Goal: Information Seeking & Learning: Learn about a topic

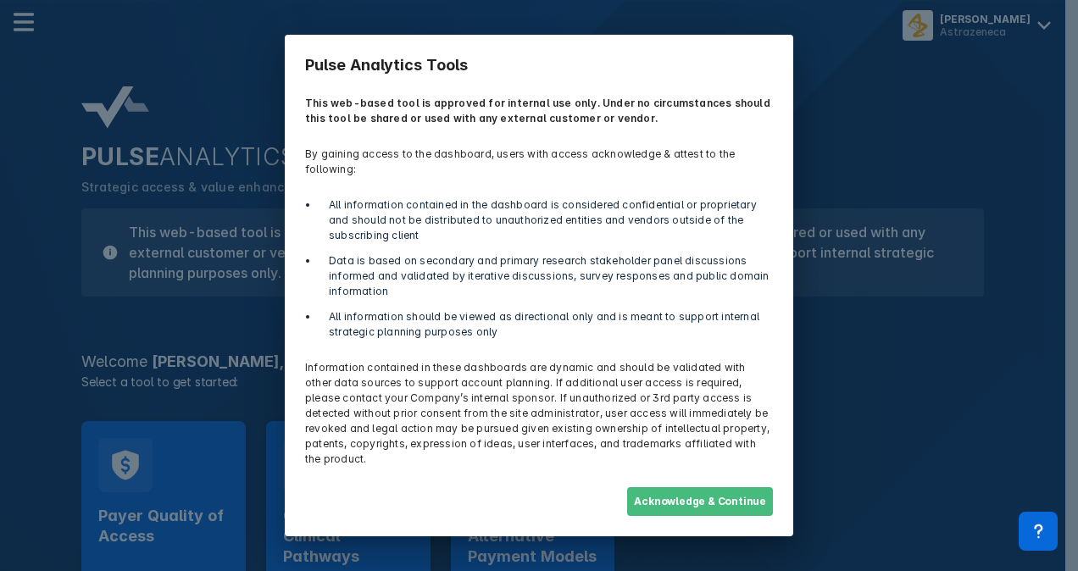
click at [737, 487] on button "Acknowledge & Continue" at bounding box center [700, 501] width 146 height 29
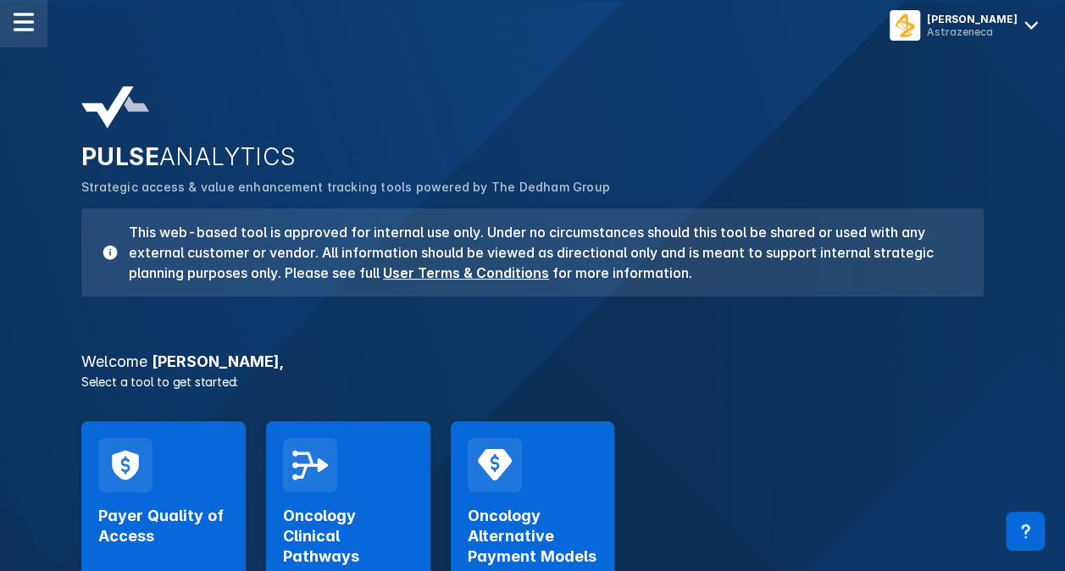
click at [31, 29] on img at bounding box center [24, 22] width 20 height 20
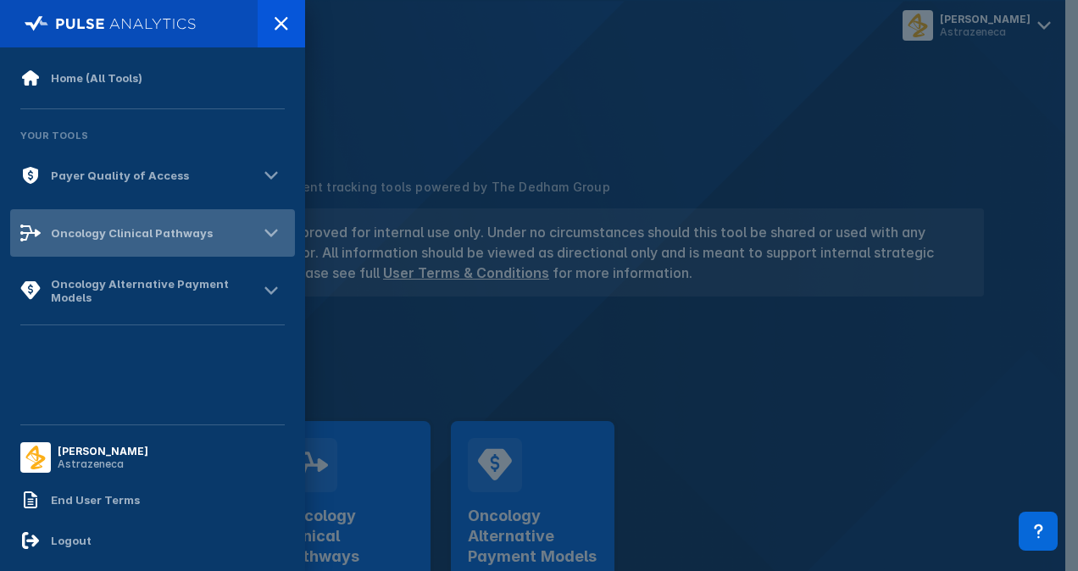
click at [276, 236] on icon at bounding box center [271, 232] width 27 height 27
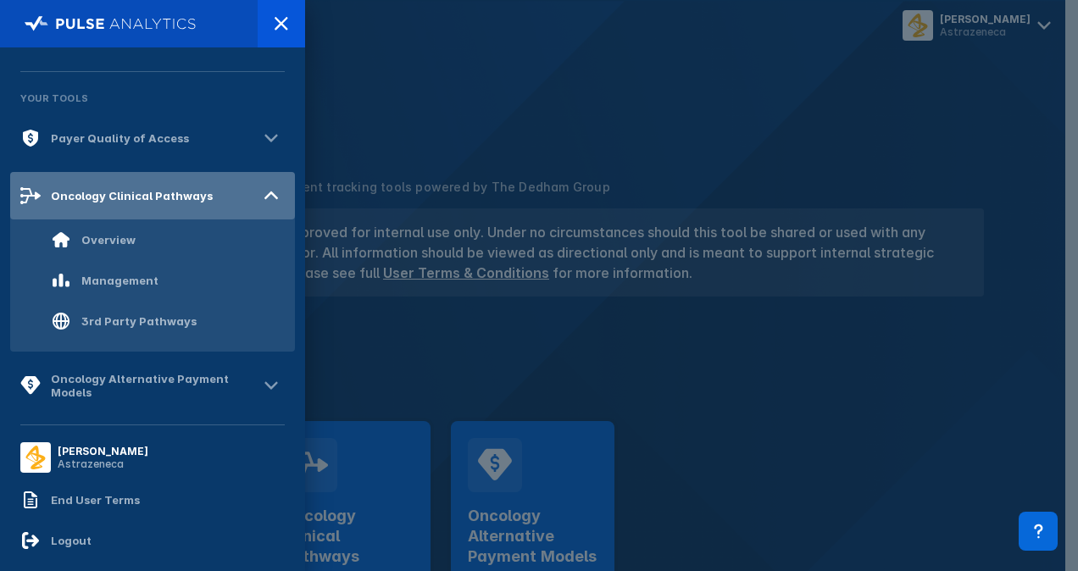
scroll to position [53, 0]
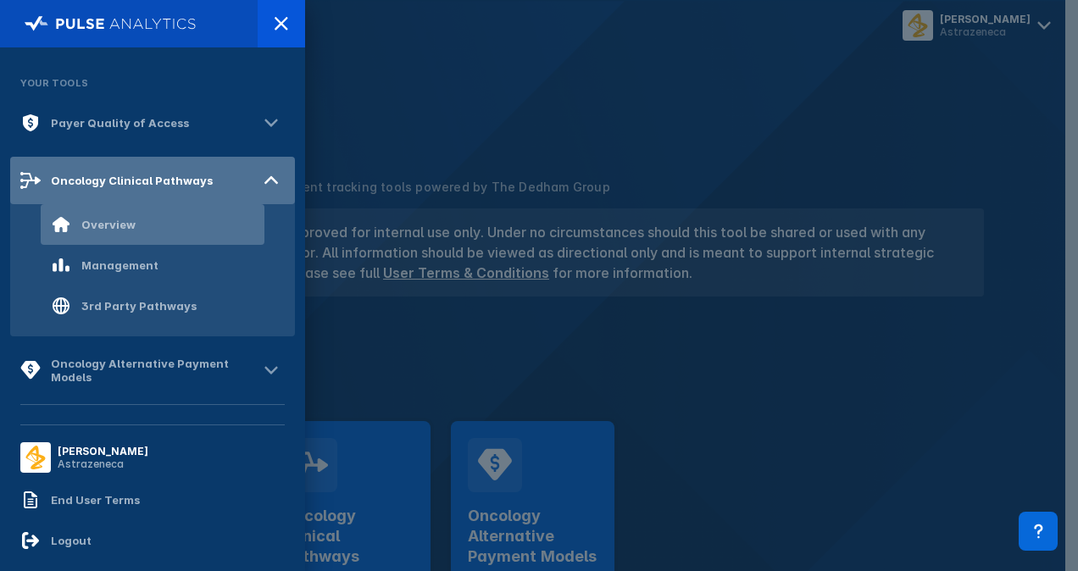
click at [114, 225] on div "Overview" at bounding box center [108, 225] width 54 height 14
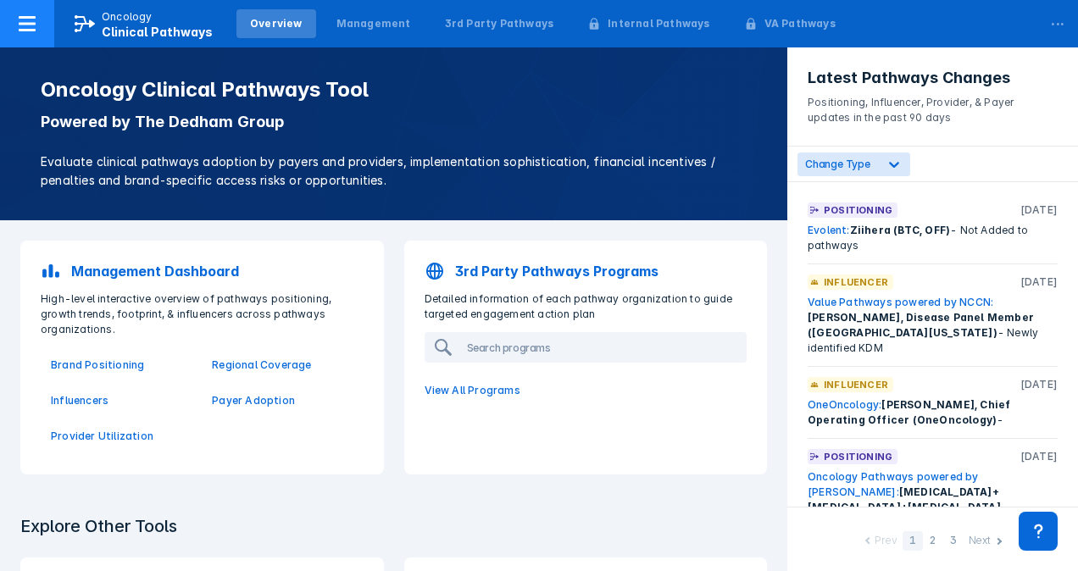
click at [27, 19] on icon at bounding box center [27, 23] width 17 height 15
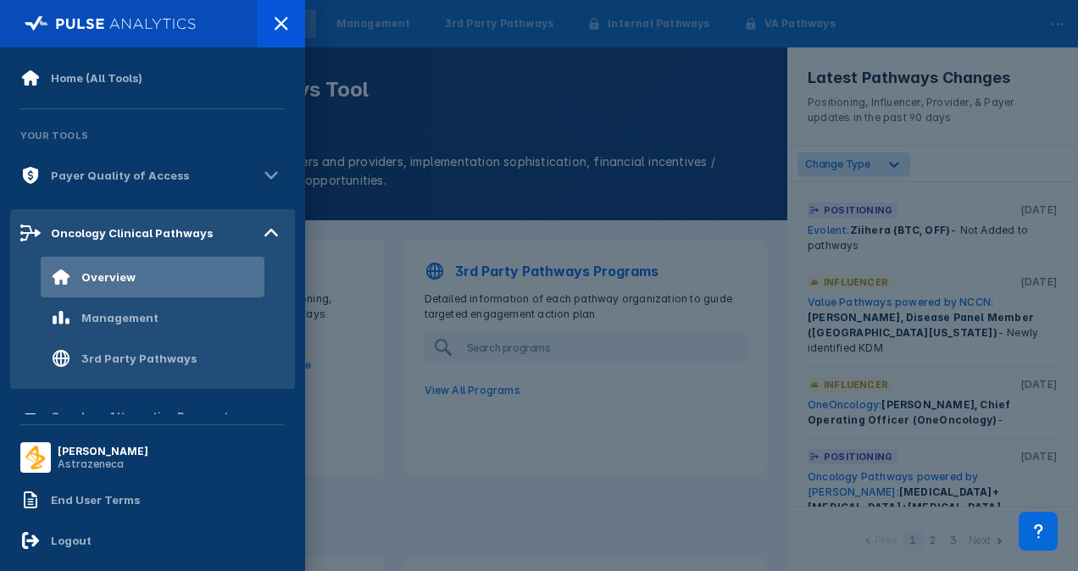
click at [398, 191] on div at bounding box center [539, 285] width 1078 height 571
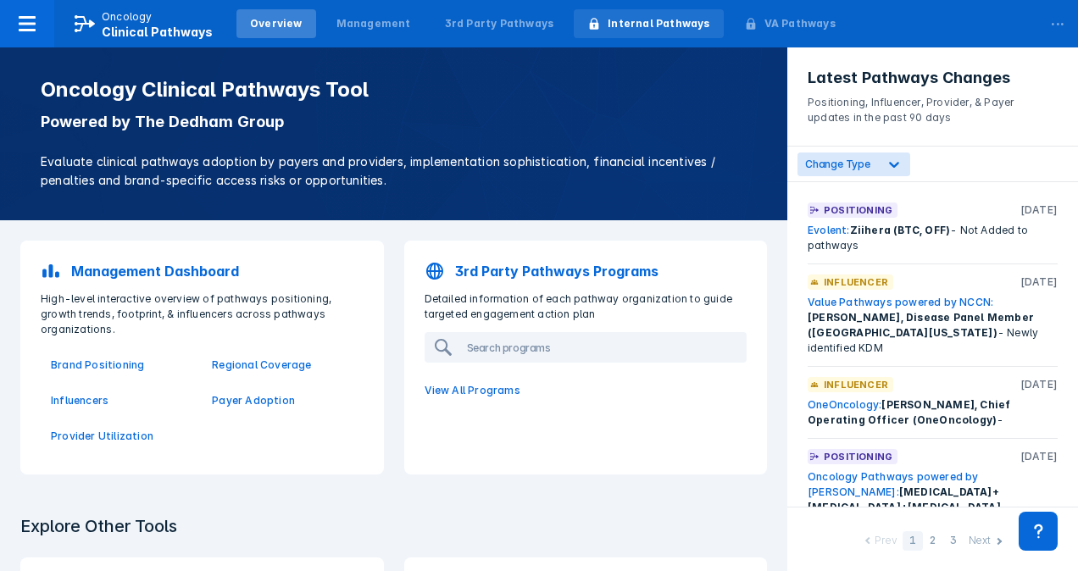
click at [618, 25] on div "Internal Pathways" at bounding box center [659, 23] width 102 height 15
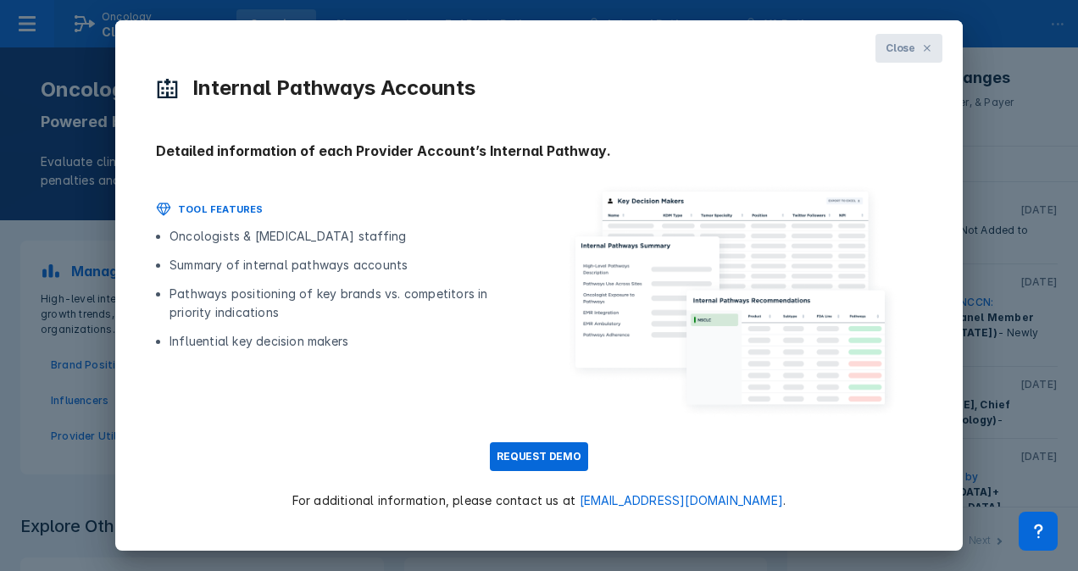
click at [924, 48] on icon at bounding box center [927, 48] width 10 height 10
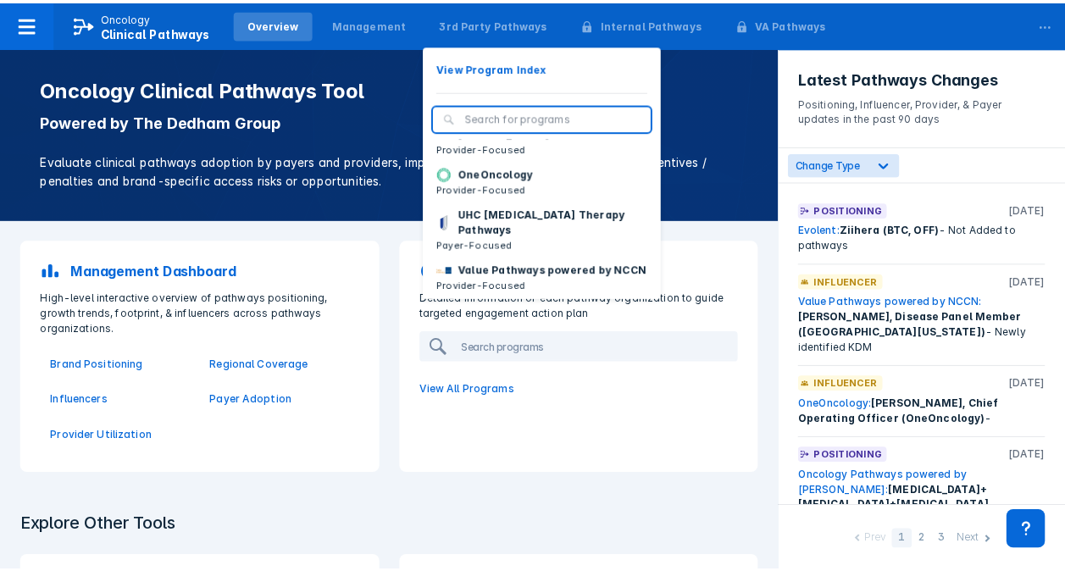
scroll to position [239, 0]
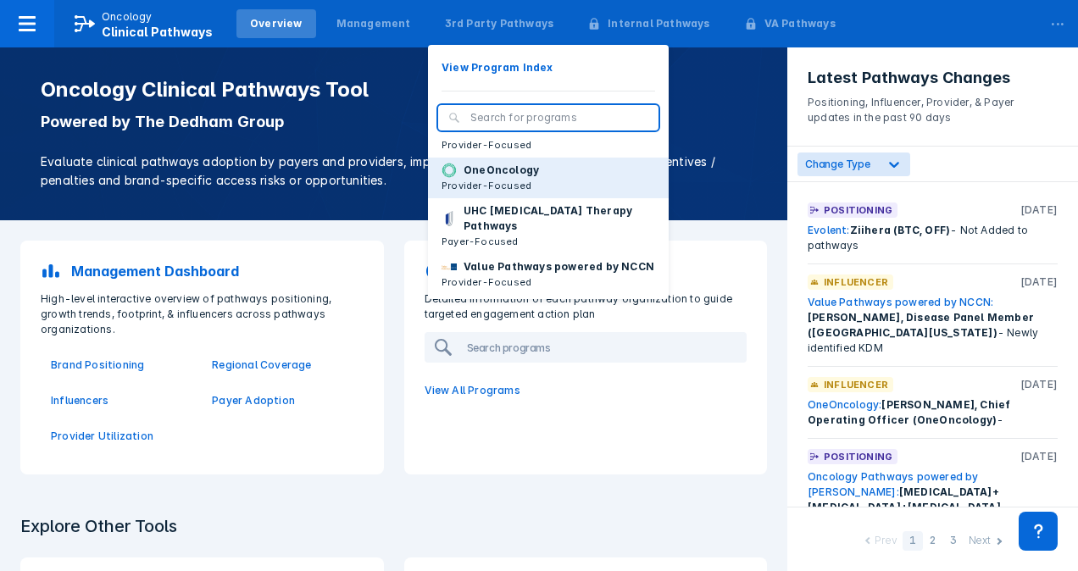
click at [459, 193] on p "Provider-Focused" at bounding box center [490, 185] width 97 height 15
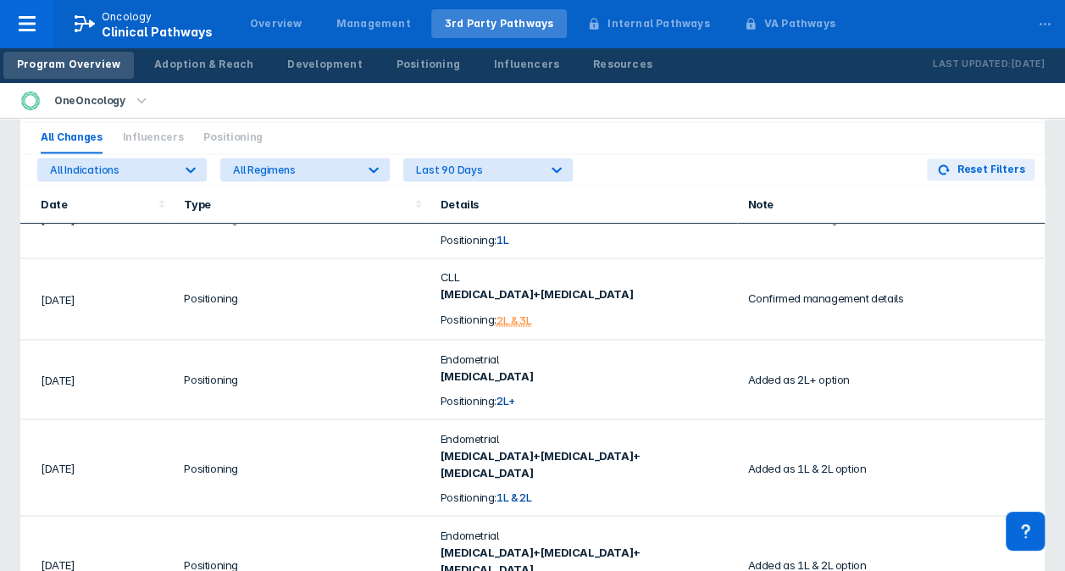
scroll to position [292, 0]
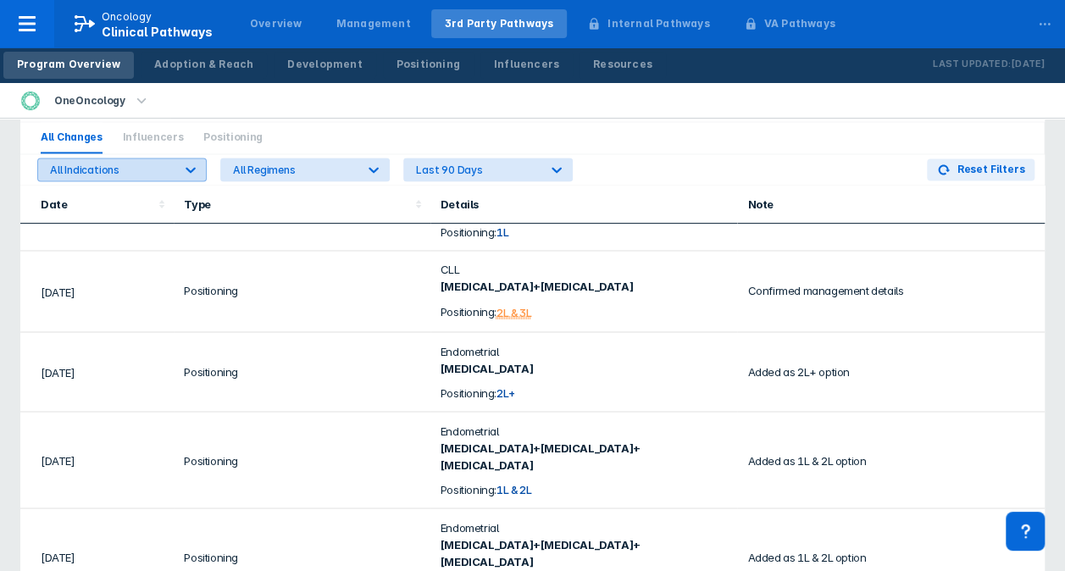
click at [192, 169] on icon at bounding box center [191, 170] width 10 height 6
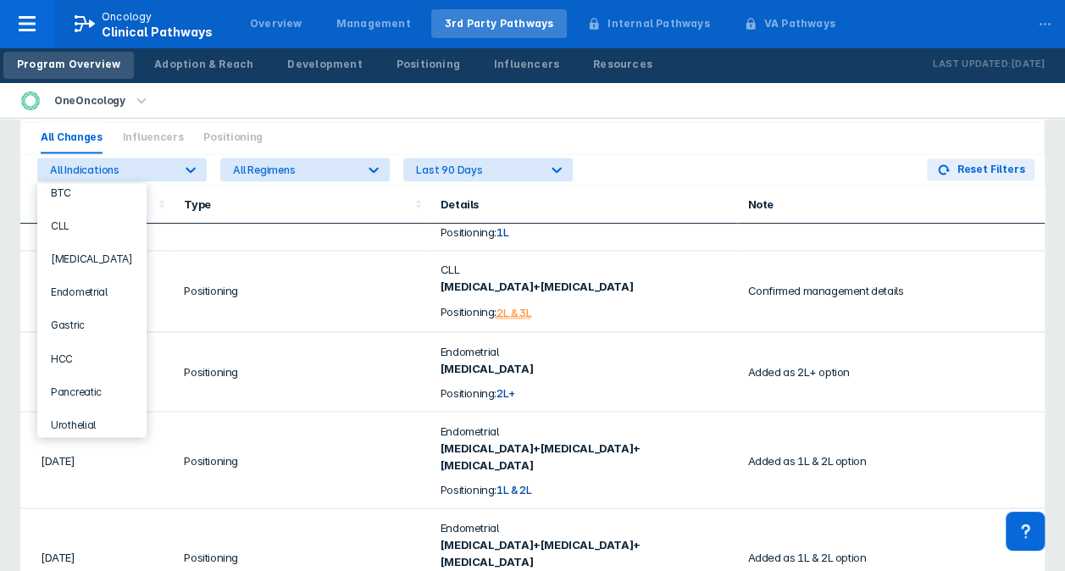
scroll to position [81, 0]
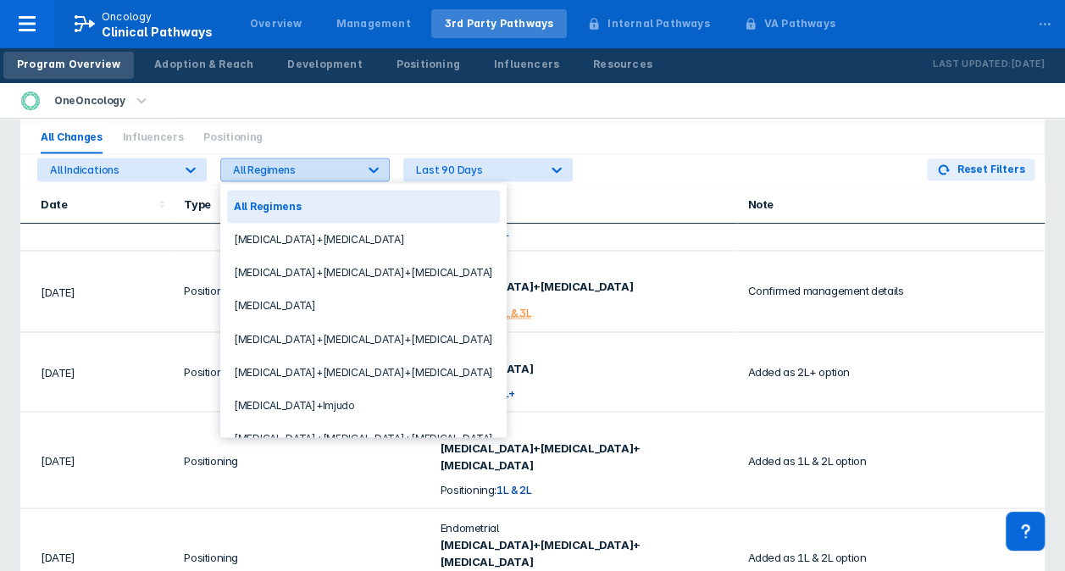
click at [372, 166] on icon at bounding box center [373, 169] width 17 height 17
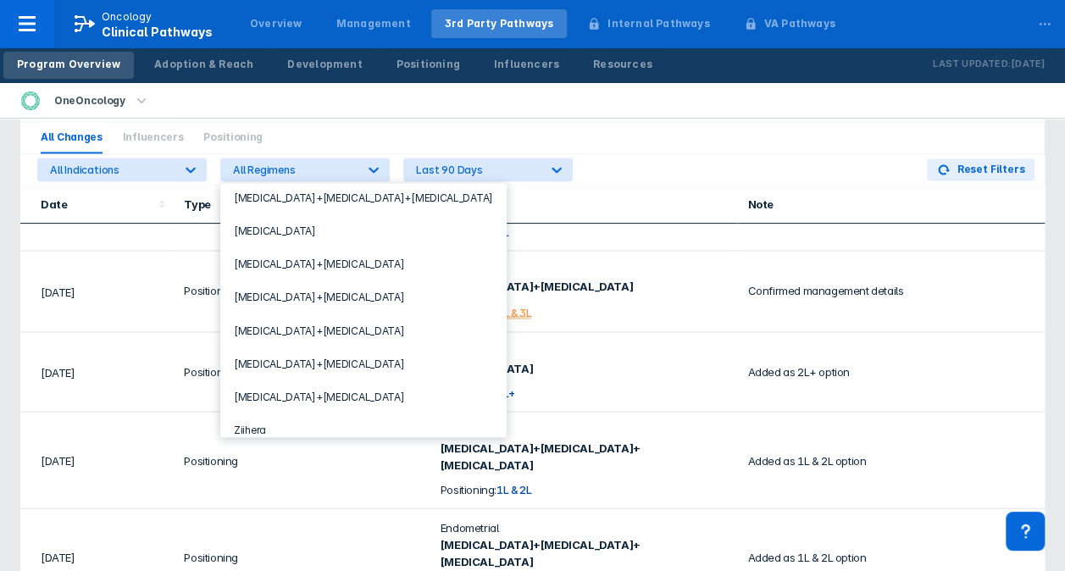
scroll to position [109, 0]
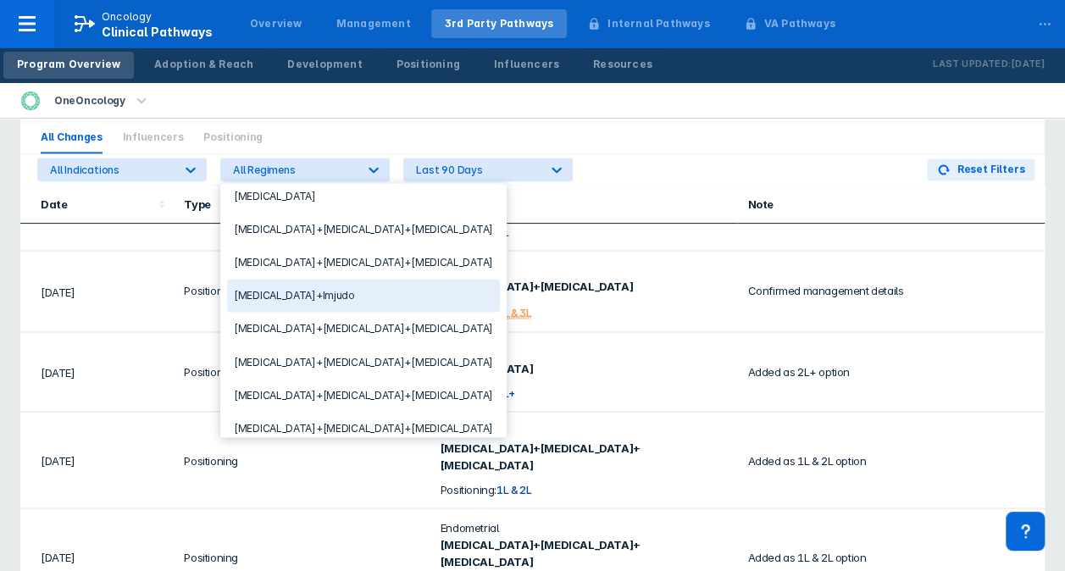
click at [275, 290] on div "[MEDICAL_DATA]+Imjudo" at bounding box center [363, 295] width 273 height 33
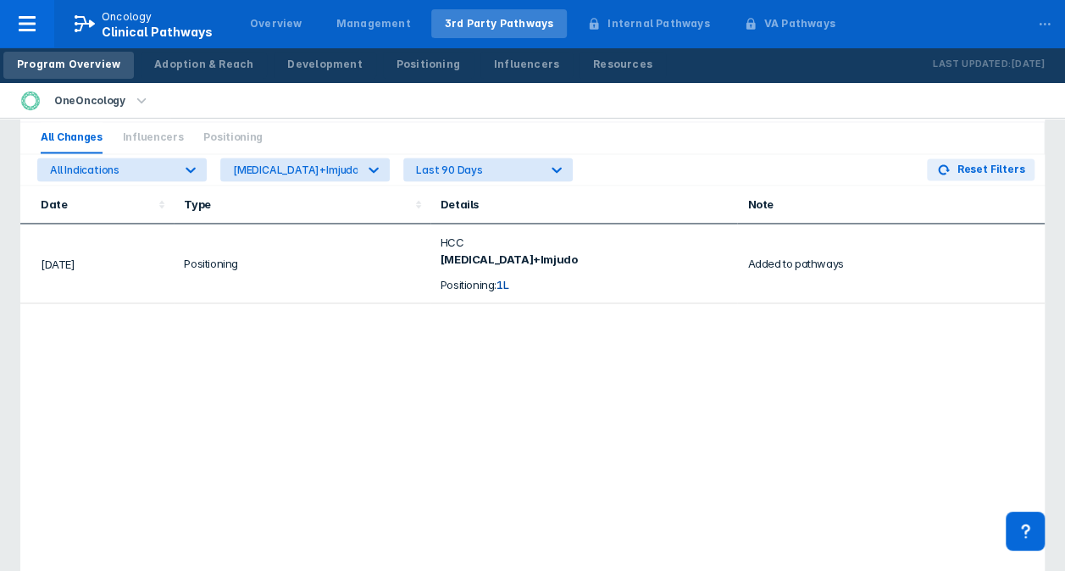
scroll to position [0, 0]
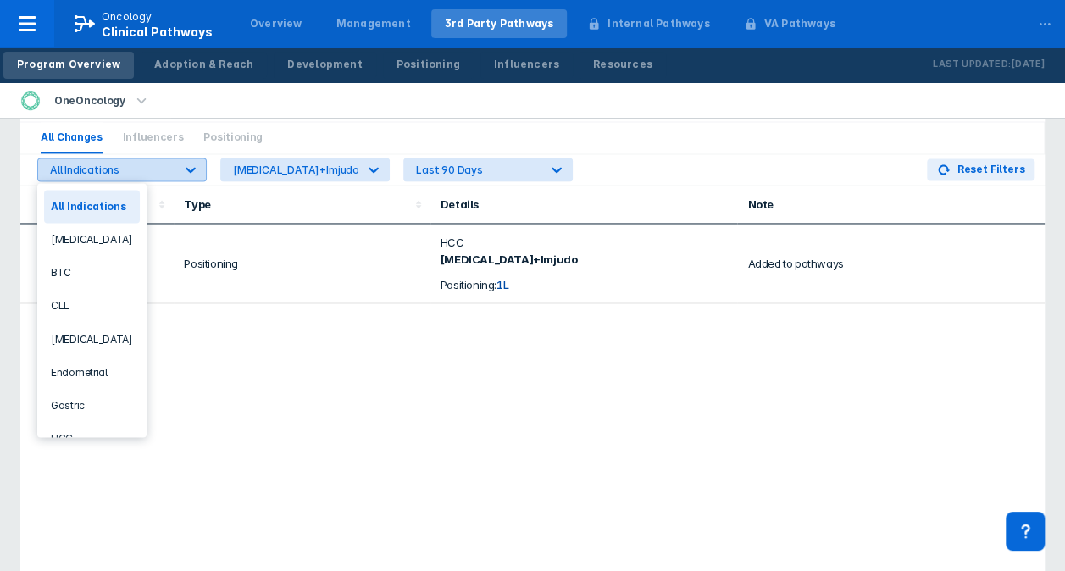
click at [191, 164] on icon at bounding box center [190, 169] width 17 height 17
click at [85, 244] on div "[MEDICAL_DATA]" at bounding box center [92, 239] width 96 height 33
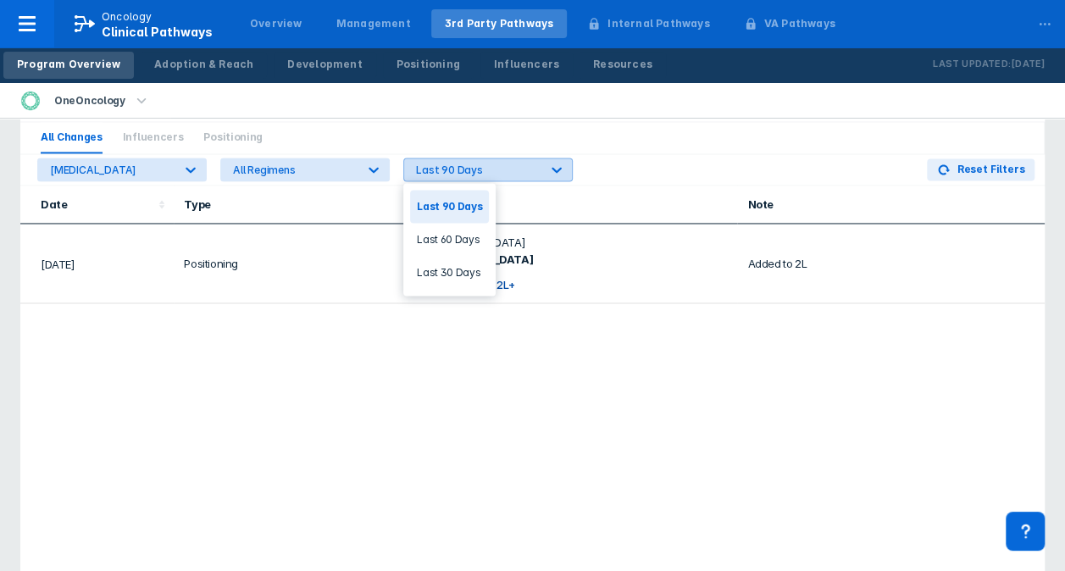
click at [558, 166] on icon at bounding box center [556, 169] width 17 height 17
click at [448, 203] on div "Last 90 Days" at bounding box center [449, 206] width 79 height 33
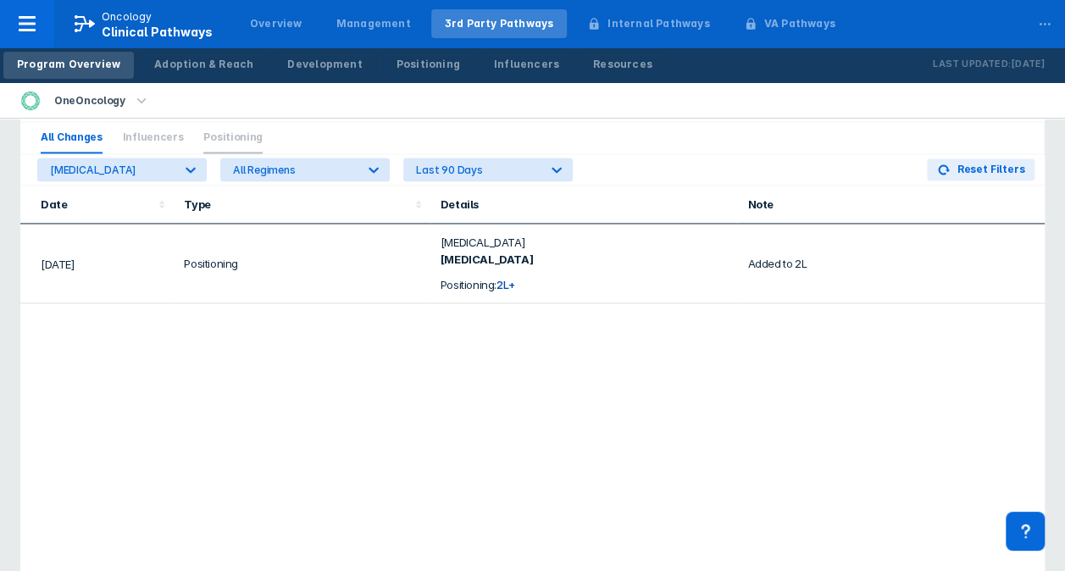
click at [232, 139] on span "Positioning" at bounding box center [232, 137] width 59 height 31
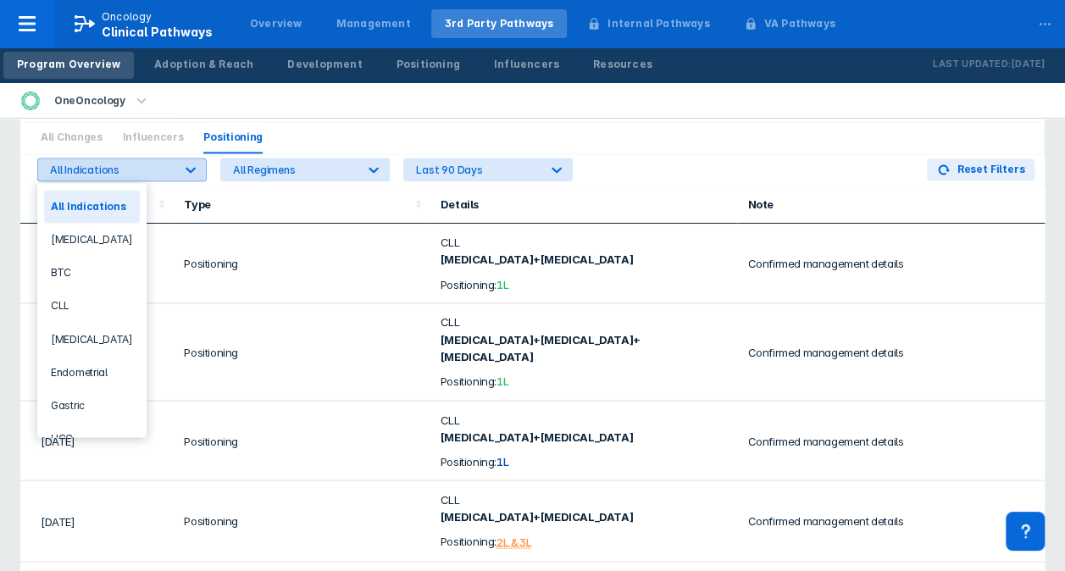
click at [195, 169] on icon at bounding box center [190, 169] width 17 height 17
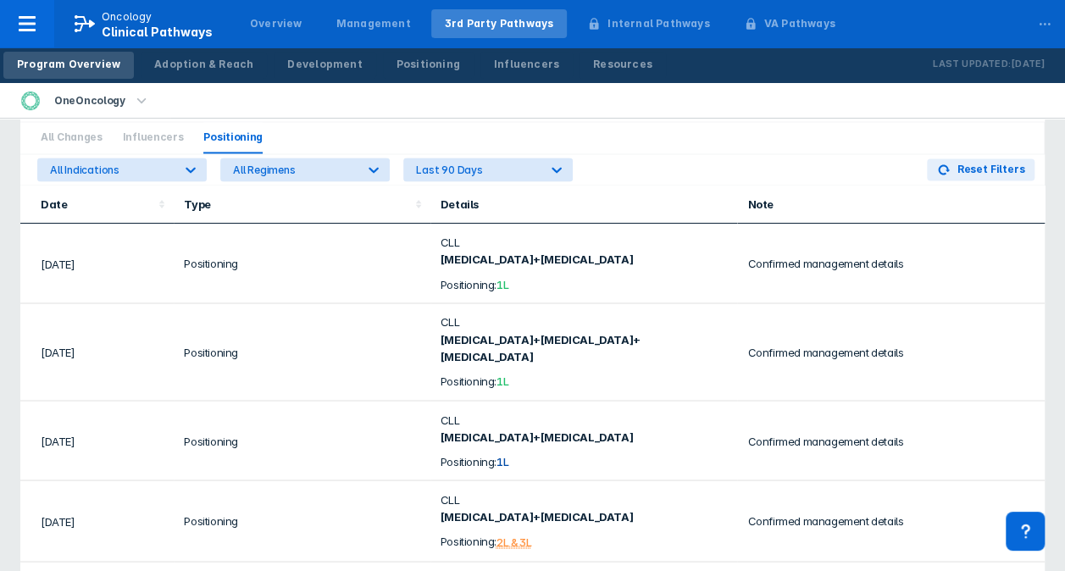
click at [641, 163] on div "All Indications All Regimens Last 90 Days Reset Filters" at bounding box center [532, 169] width 1025 height 31
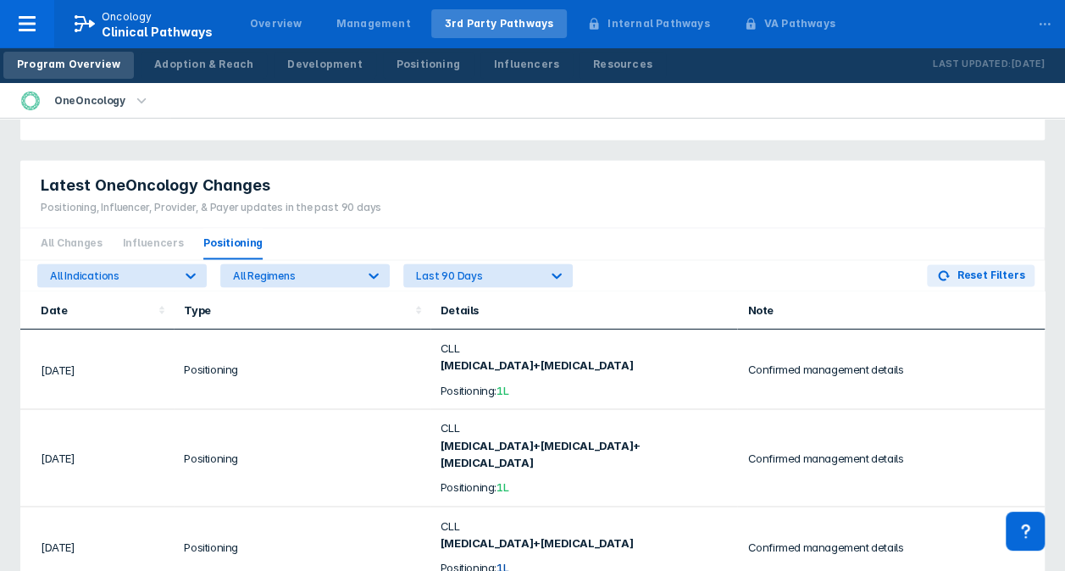
scroll to position [1113, 0]
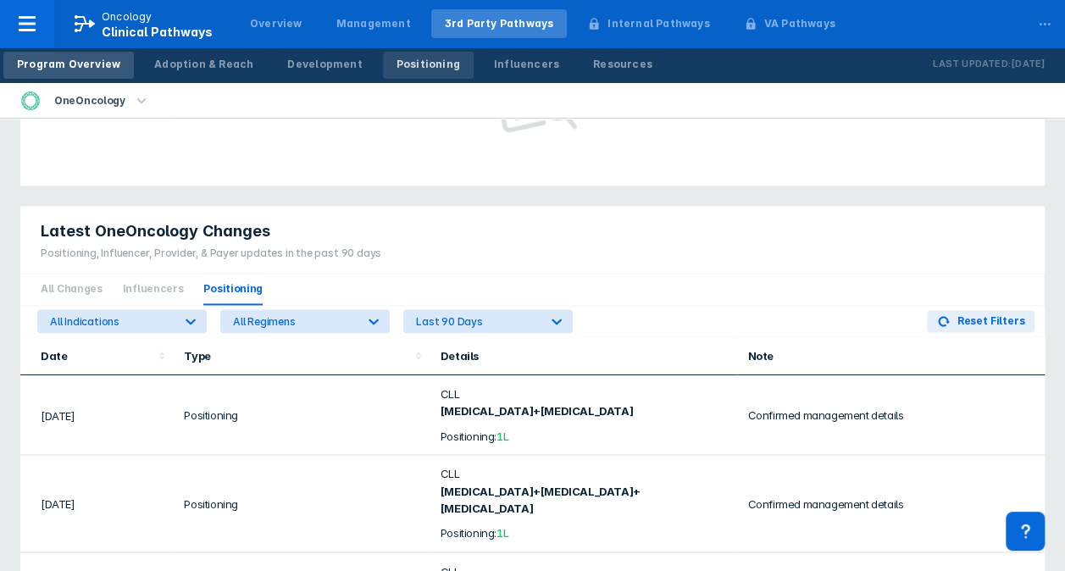
click at [419, 64] on div "Positioning" at bounding box center [429, 64] width 64 height 15
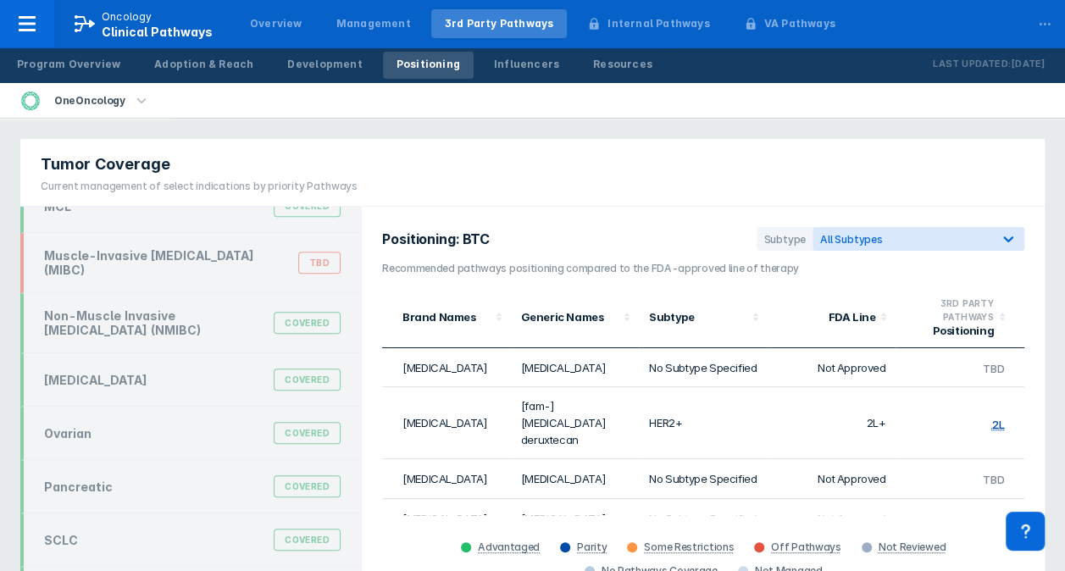
scroll to position [512, 0]
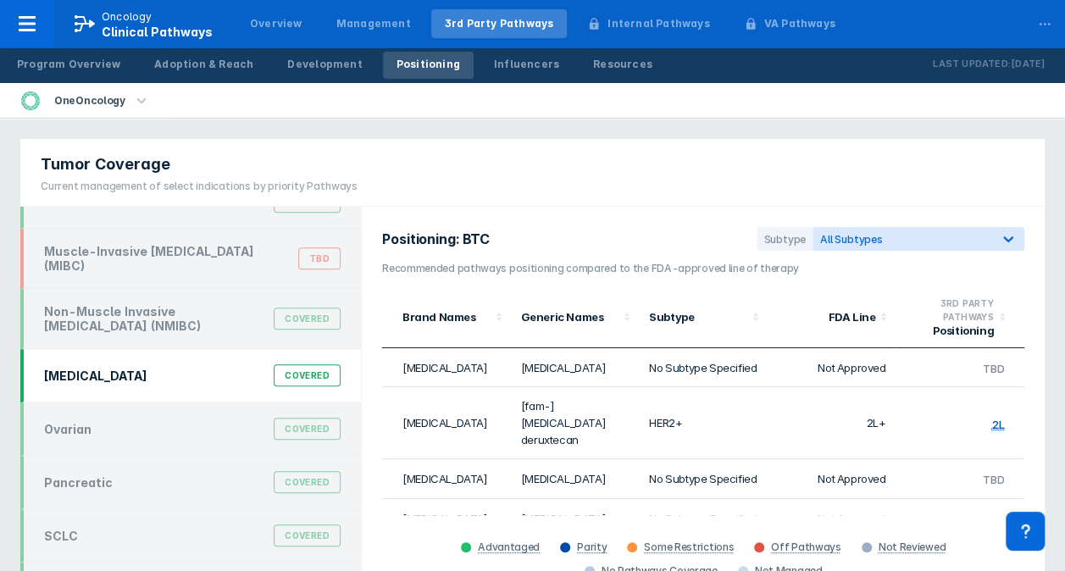
click at [141, 368] on div "[MEDICAL_DATA] Covered" at bounding box center [192, 375] width 317 height 32
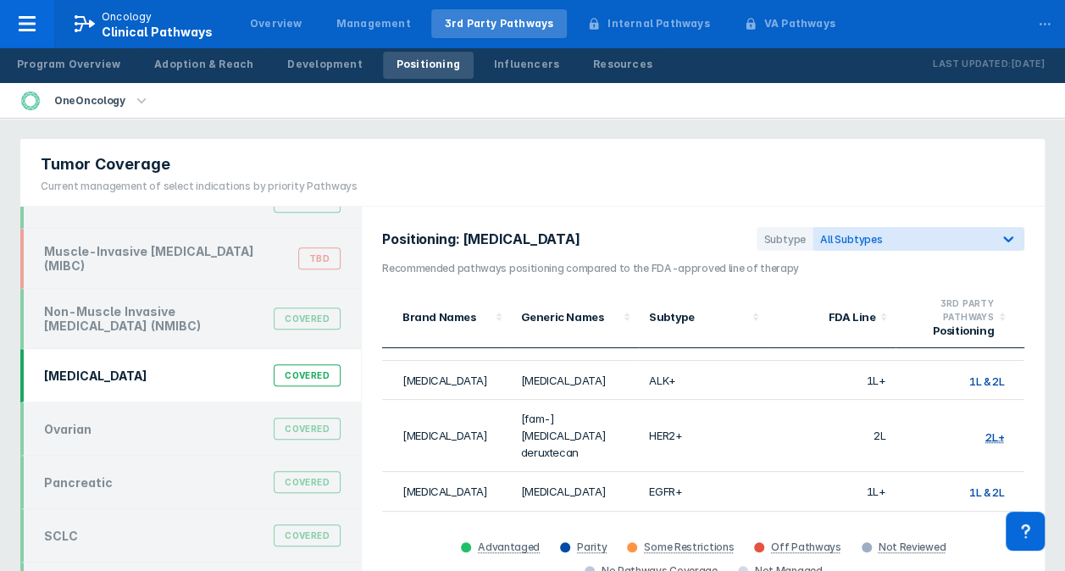
scroll to position [0, 0]
